Goal: Navigation & Orientation: Go to known website

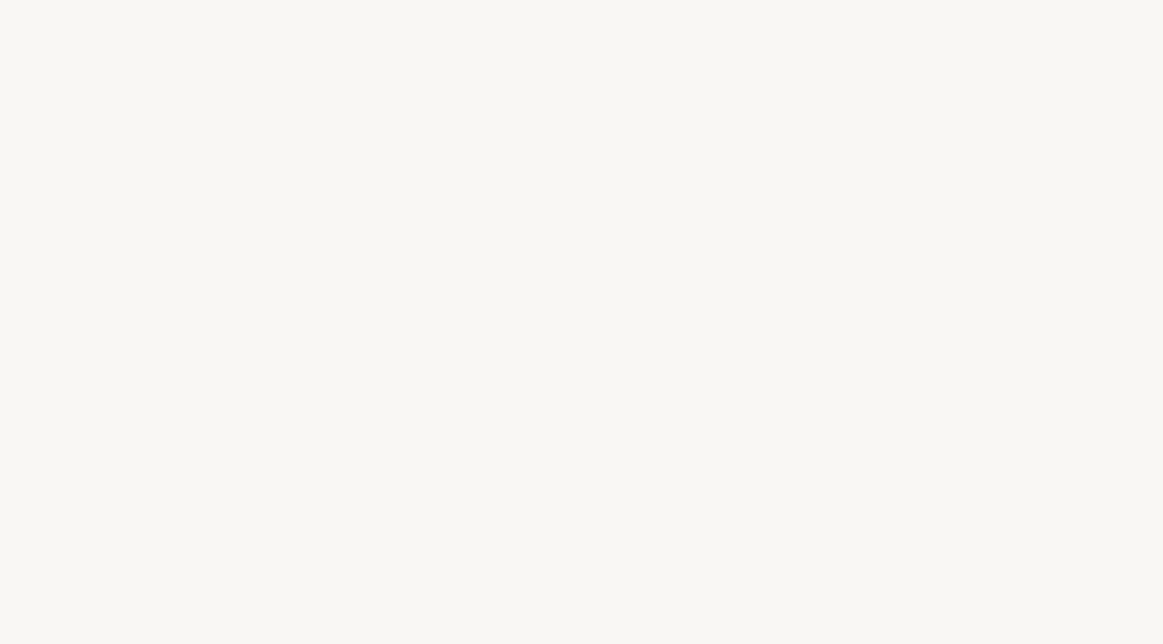
select select "FR"
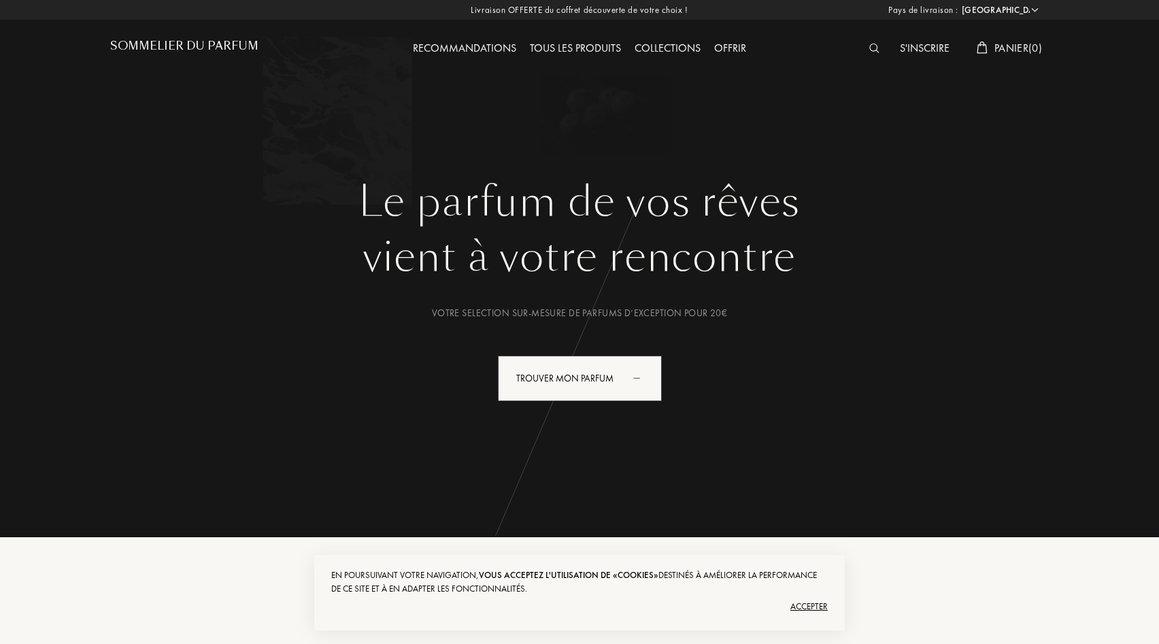
select select "FR"
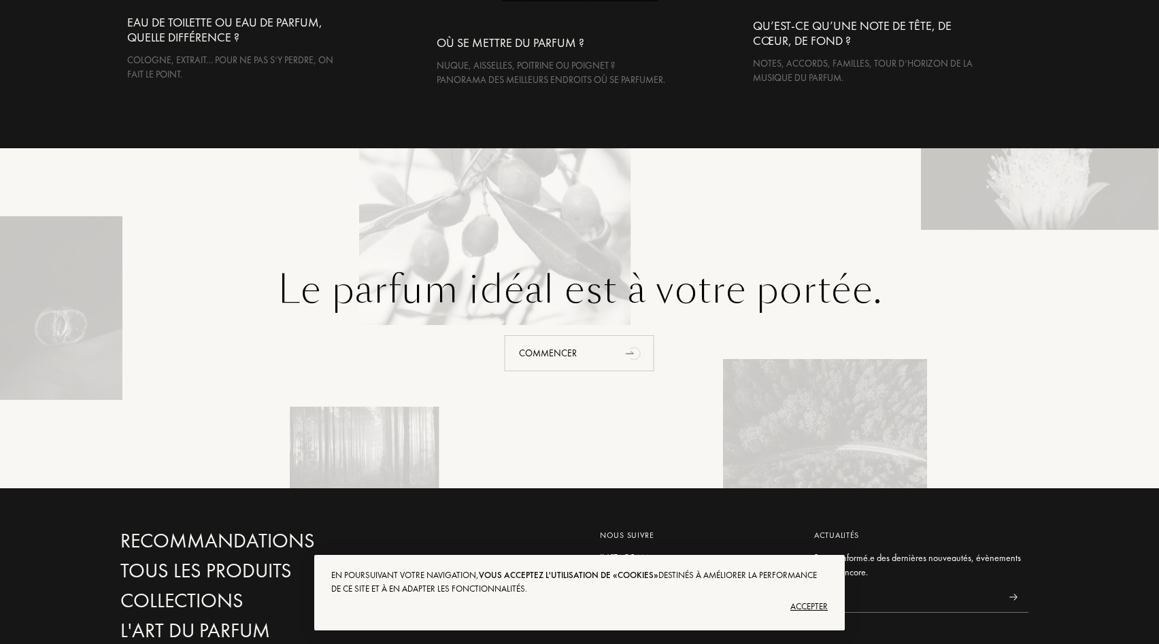
scroll to position [3058, 0]
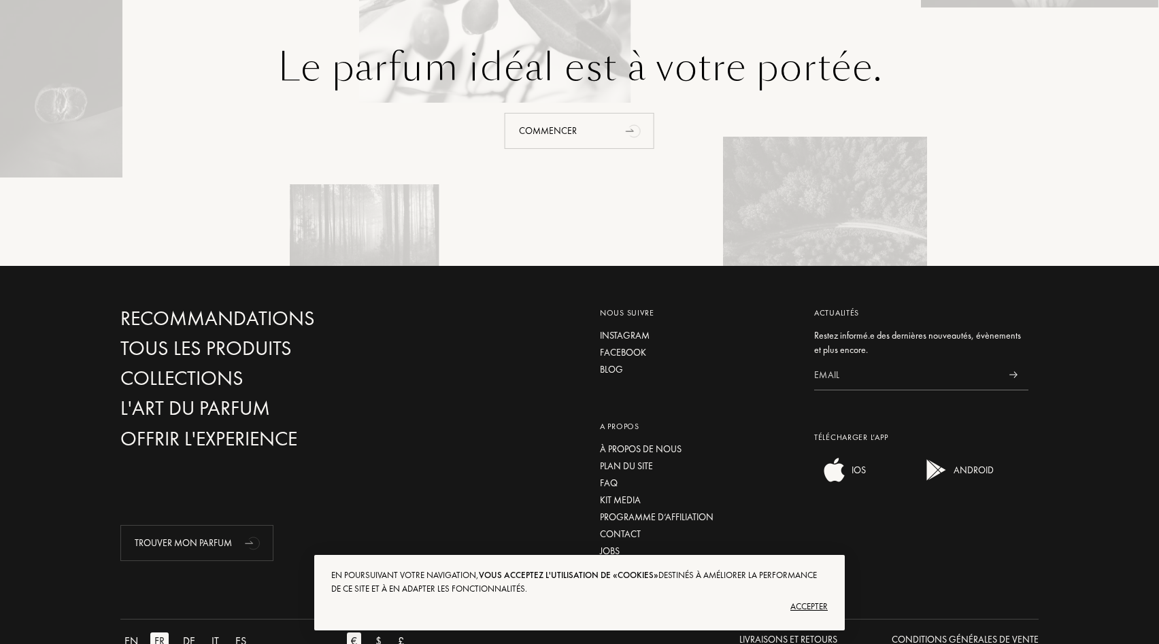
click at [813, 611] on div "Accepter" at bounding box center [579, 607] width 496 height 22
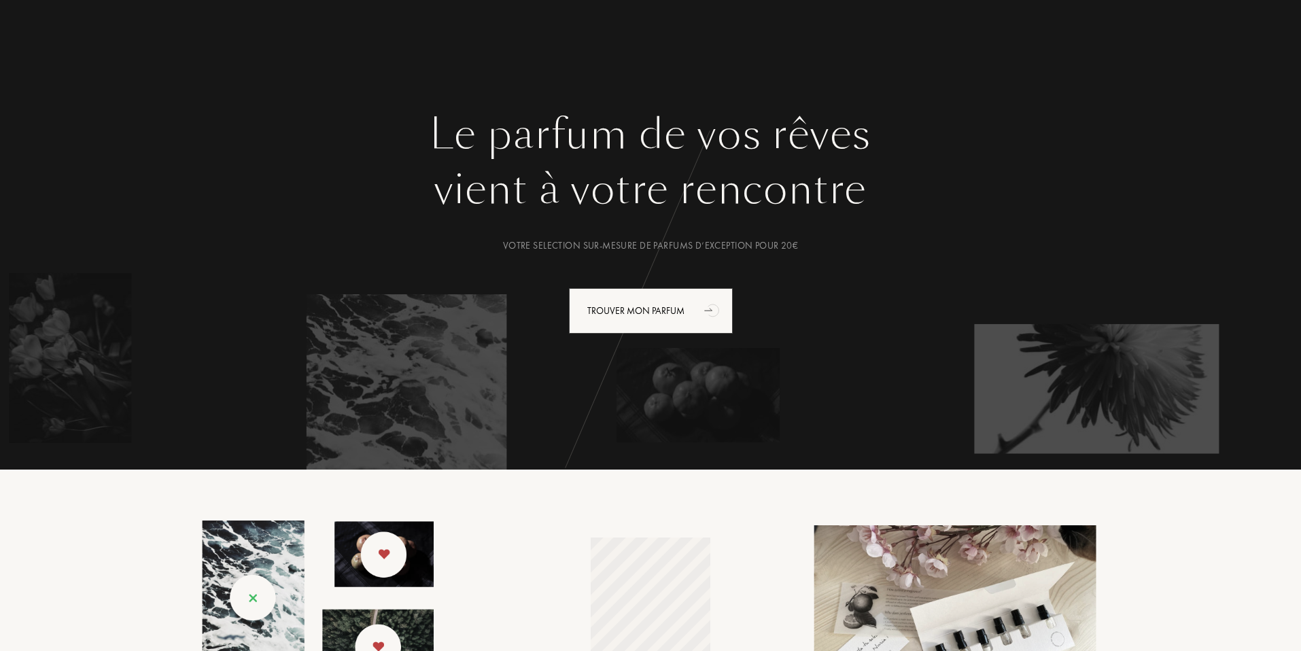
scroll to position [0, 0]
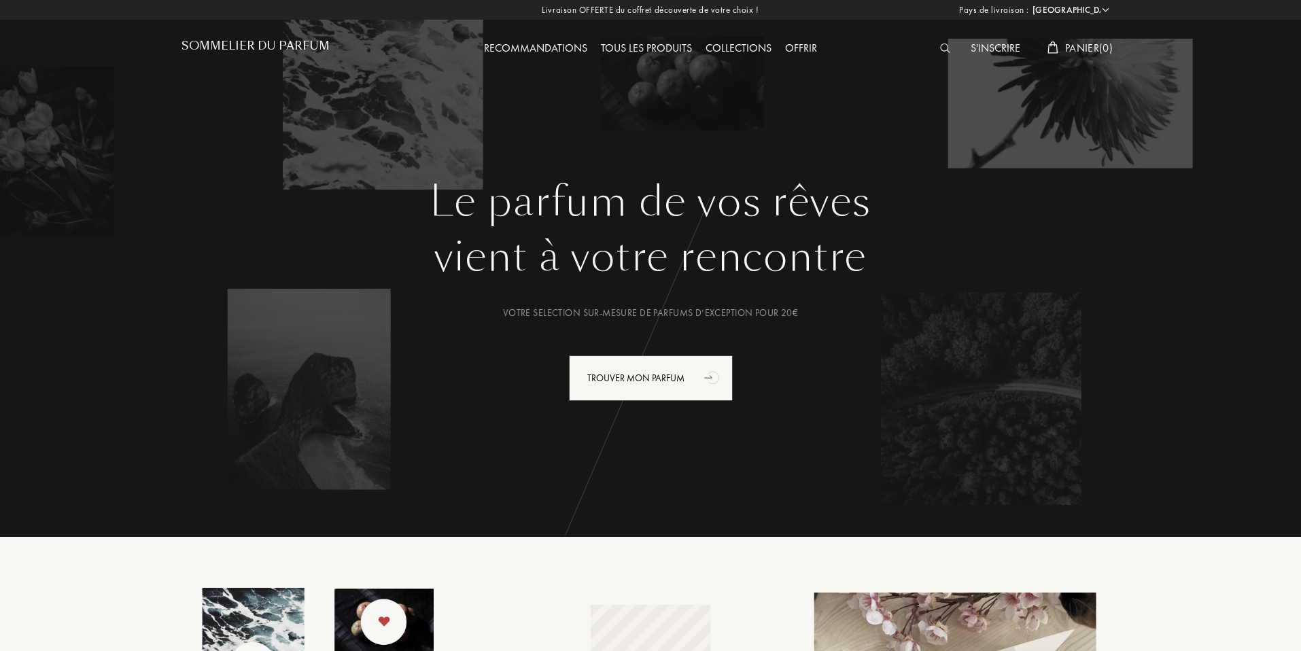
click at [792, 80] on div "Le parfum de vos rêves vient à votre rencontre Votre selection sur-mesure de pa…" at bounding box center [650, 255] width 979 height 510
